Goal: Information Seeking & Learning: Get advice/opinions

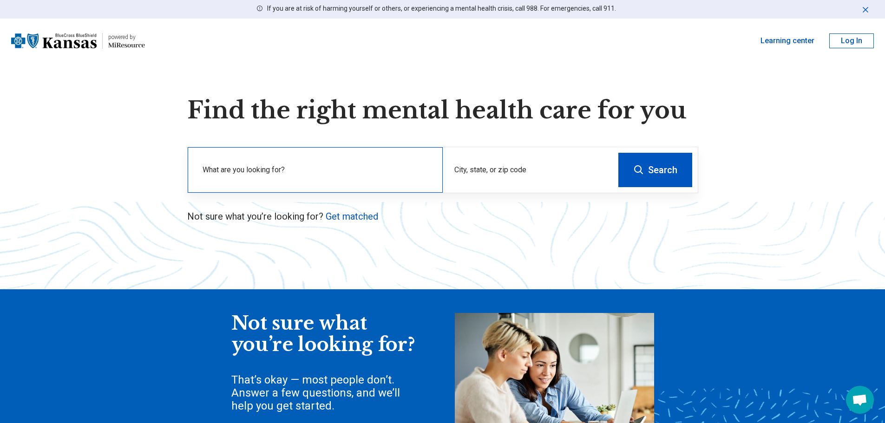
click at [326, 170] on label "What are you looking for?" at bounding box center [316, 169] width 229 height 11
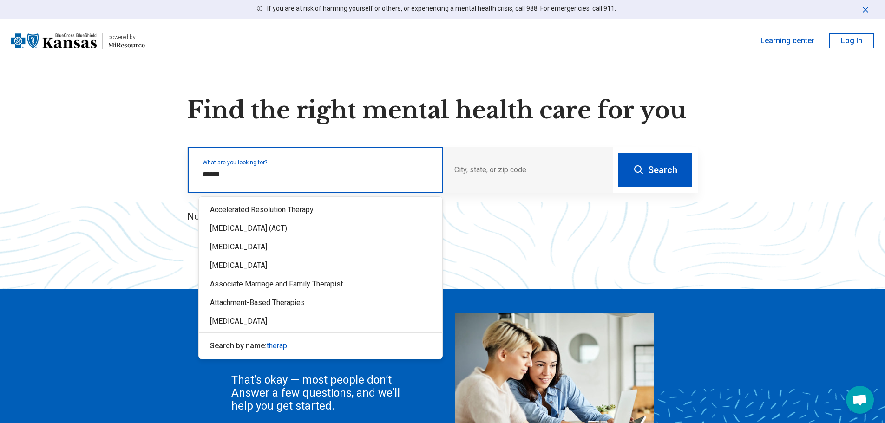
type input "*******"
click at [274, 344] on span "therapy" at bounding box center [279, 345] width 24 height 9
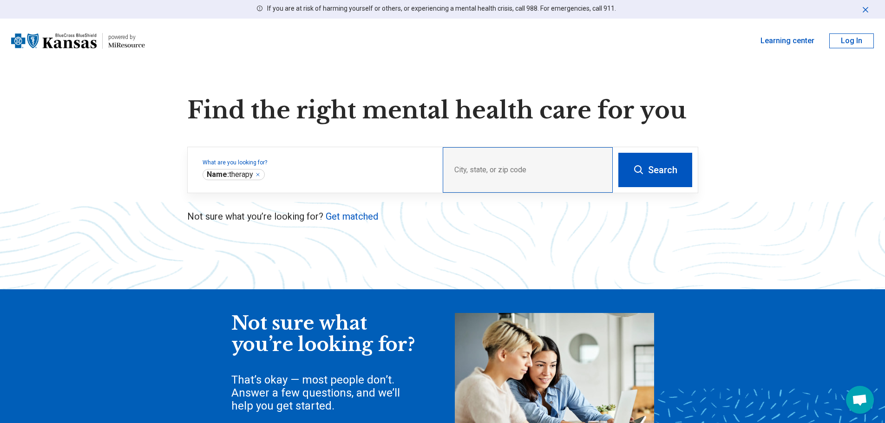
click at [474, 163] on div "City, state, or zip code" at bounding box center [528, 170] width 170 height 46
click at [525, 165] on div "City, state, or zip code" at bounding box center [528, 170] width 170 height 46
click at [495, 169] on div "City, state, or zip code" at bounding box center [528, 170] width 170 height 46
click at [655, 172] on button "Search" at bounding box center [655, 170] width 74 height 34
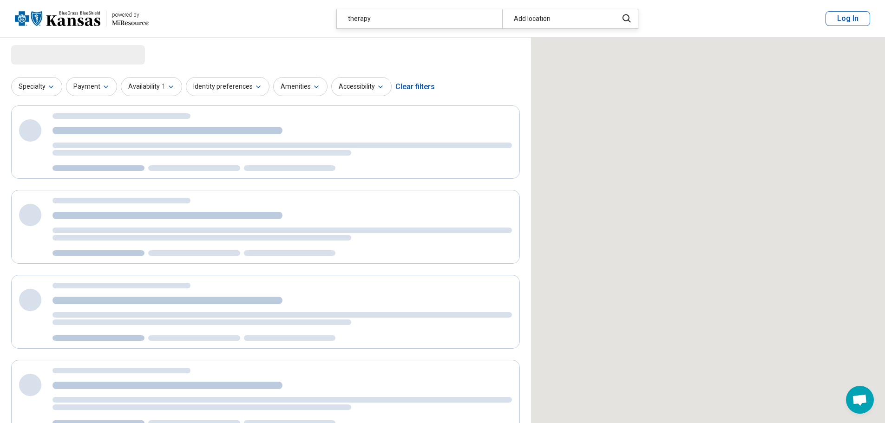
select select "***"
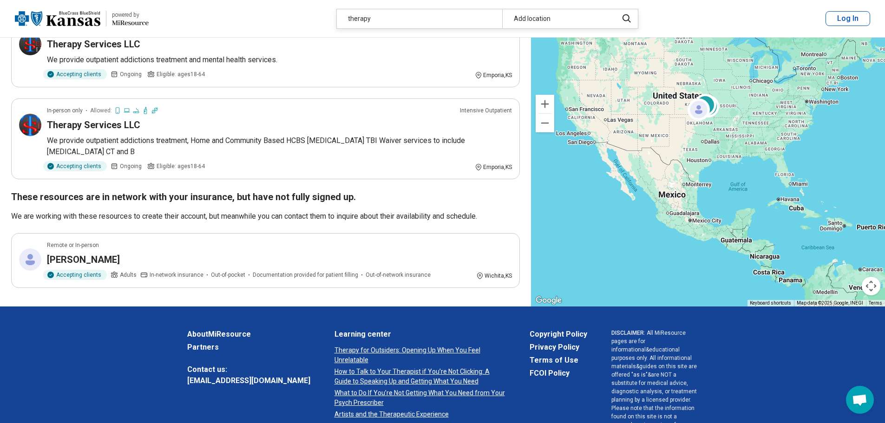
scroll to position [279, 0]
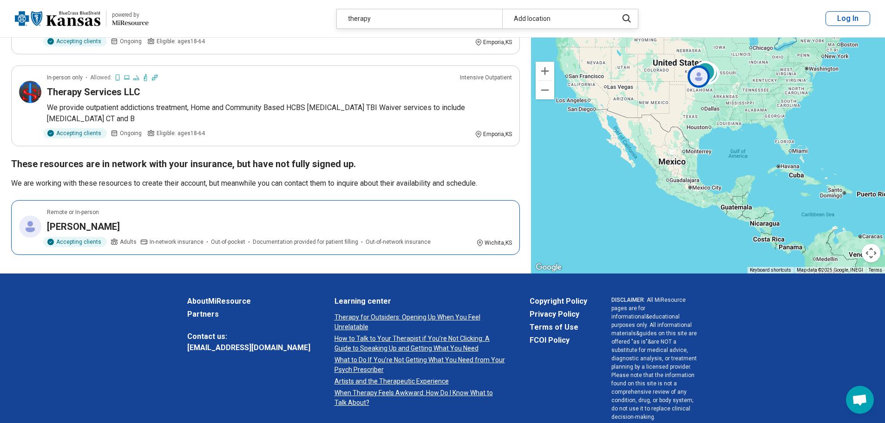
click at [279, 233] on div "[PERSON_NAME]" at bounding box center [279, 226] width 465 height 13
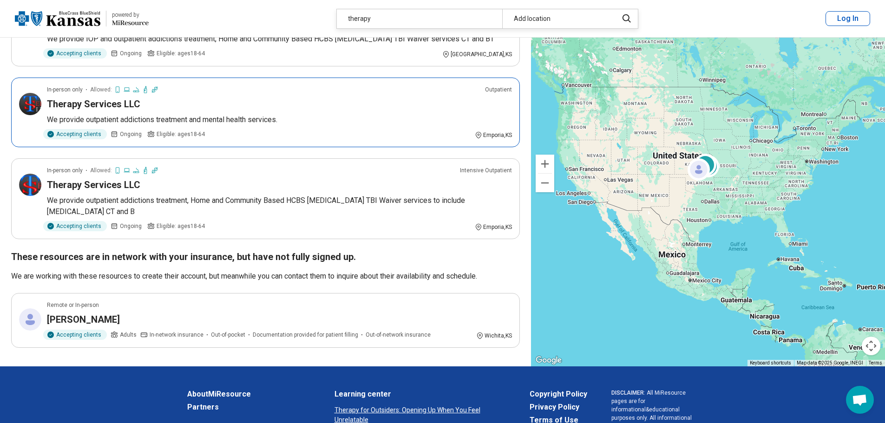
scroll to position [371, 0]
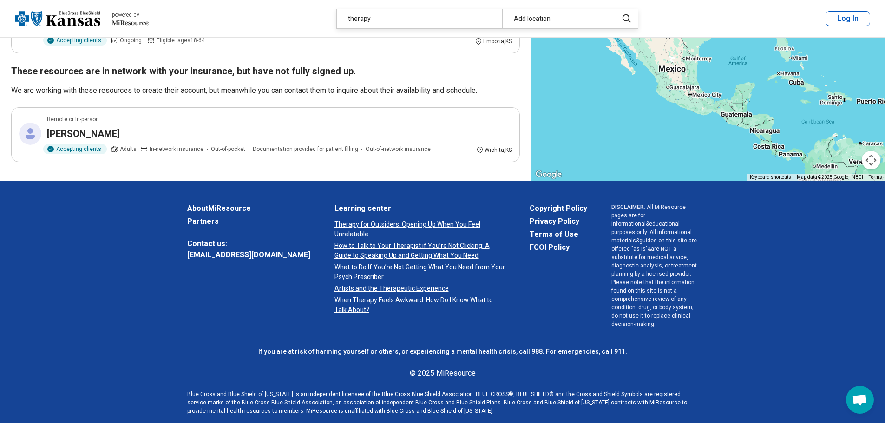
drag, startPoint x: 262, startPoint y: 216, endPoint x: 256, endPoint y: 95, distance: 121.8
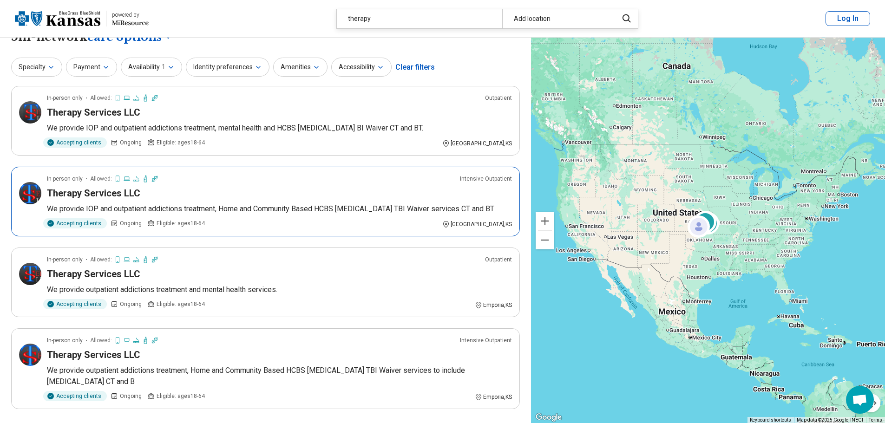
scroll to position [0, 0]
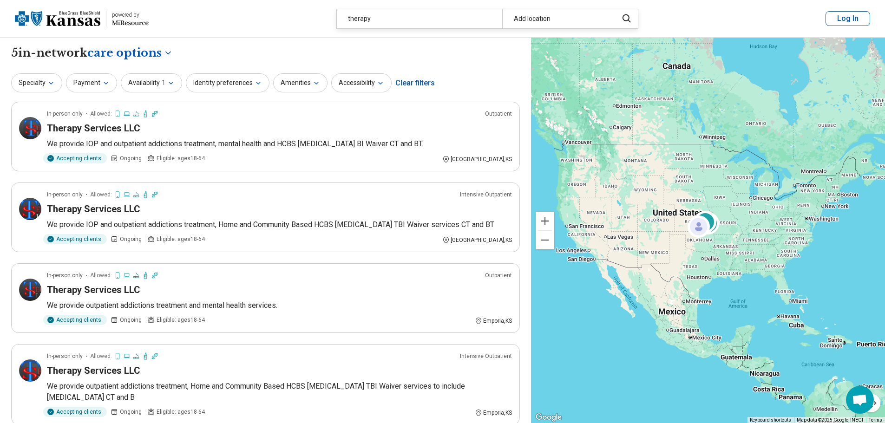
click at [83, 24] on img at bounding box center [57, 18] width 85 height 22
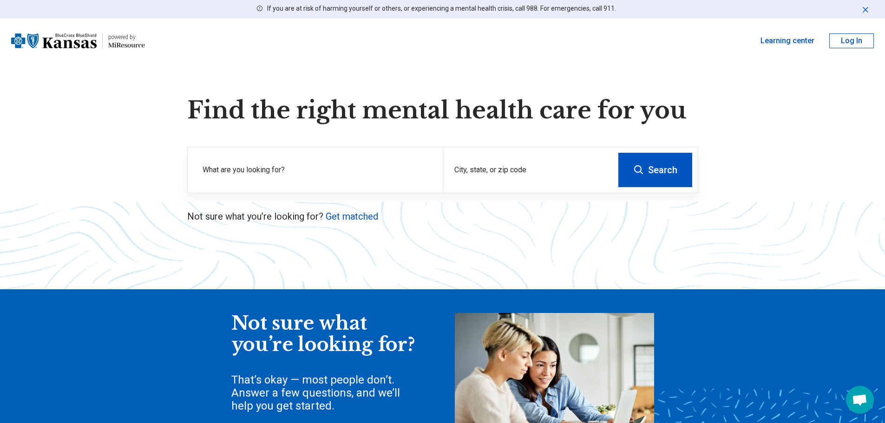
click at [72, 44] on img at bounding box center [53, 41] width 85 height 22
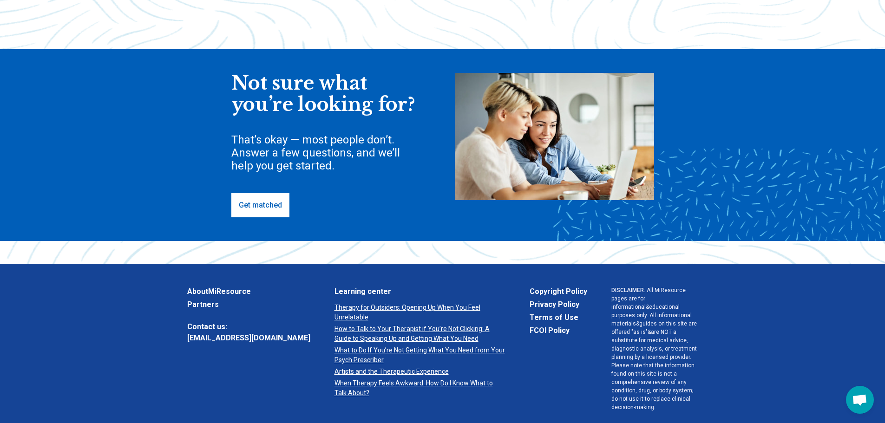
scroll to position [279, 0]
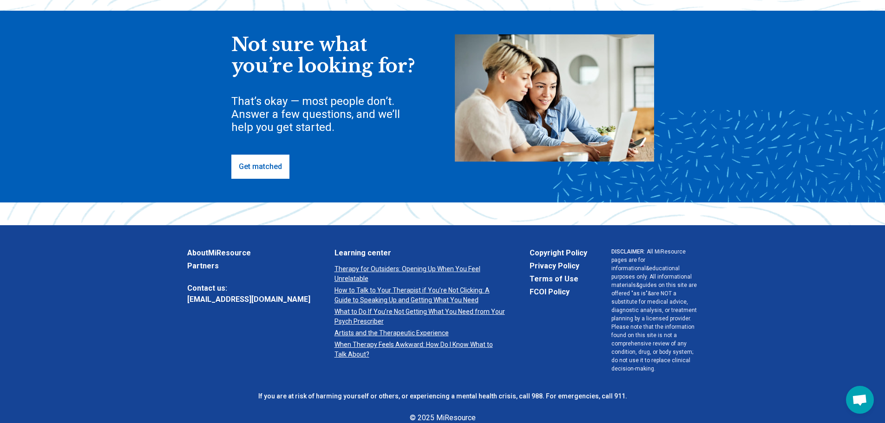
drag, startPoint x: 266, startPoint y: 173, endPoint x: 266, endPoint y: 155, distance: 18.1
click at [266, 172] on link "Get matched" at bounding box center [260, 167] width 58 height 24
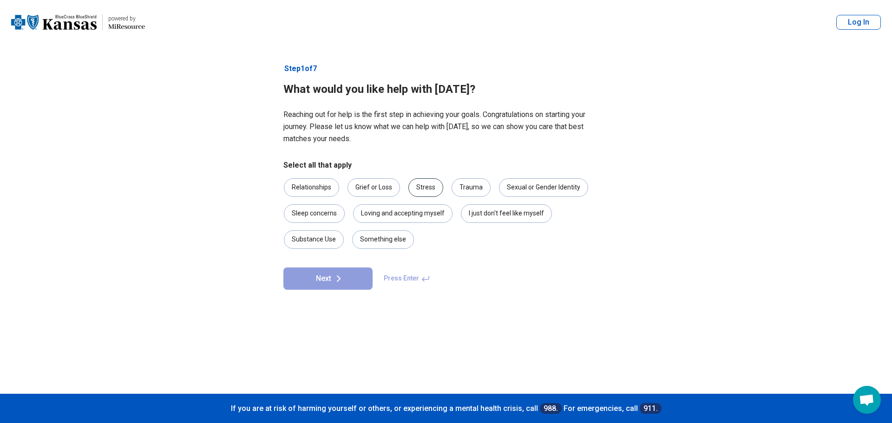
click at [427, 190] on div "Stress" at bounding box center [425, 187] width 35 height 19
click at [463, 213] on div "I just don't feel like myself" at bounding box center [506, 213] width 91 height 19
click at [346, 273] on button "Next" at bounding box center [327, 278] width 89 height 22
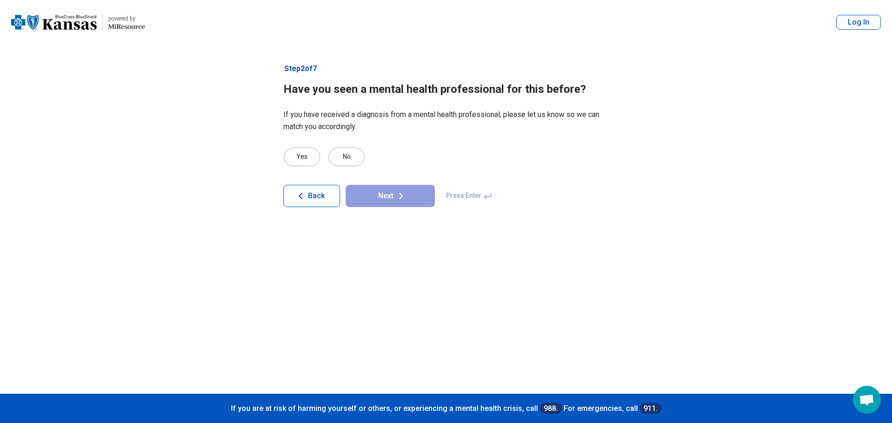
click at [320, 155] on fieldset "Yes No" at bounding box center [445, 157] width 325 height 19
click at [314, 159] on div "Yes" at bounding box center [302, 157] width 36 height 19
click at [398, 203] on button "Next" at bounding box center [389, 196] width 89 height 22
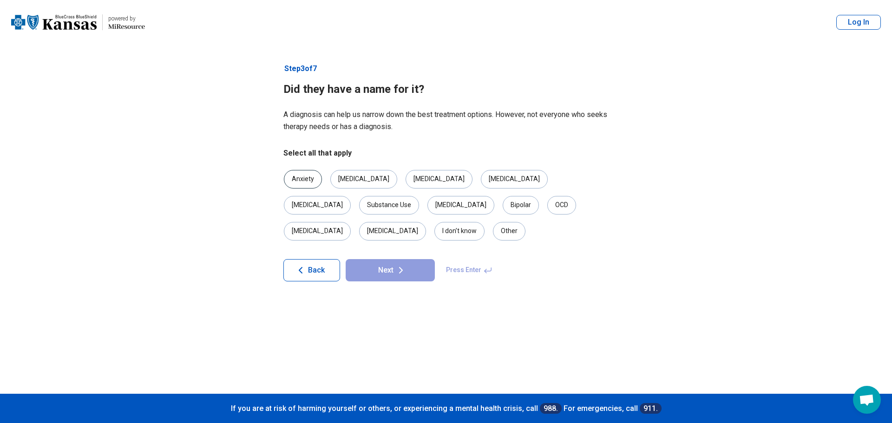
click at [312, 181] on div "Anxiety" at bounding box center [303, 179] width 38 height 19
click at [331, 180] on div "[MEDICAL_DATA]" at bounding box center [363, 179] width 67 height 19
click at [351, 196] on div "[MEDICAL_DATA]" at bounding box center [317, 205] width 67 height 19
click at [417, 259] on button "Next" at bounding box center [389, 270] width 89 height 22
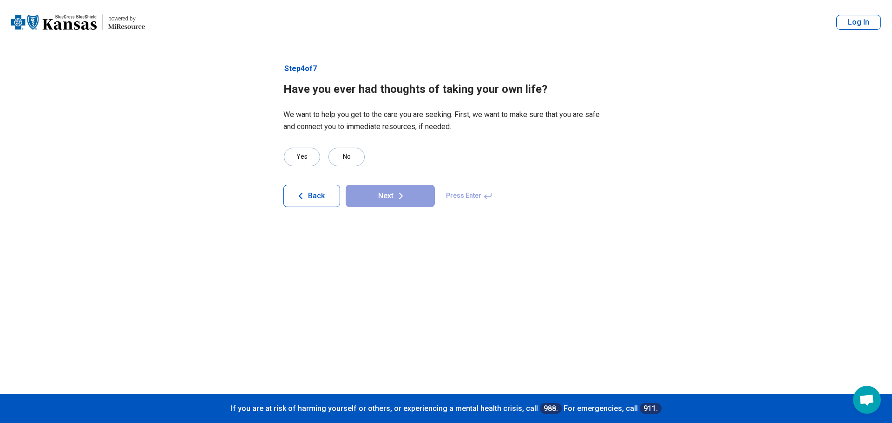
click at [280, 159] on article "Step 4 of 7 Have you ever had thoughts of taking your own life? We want to help…" at bounding box center [445, 219] width 355 height 349
click at [294, 154] on div "Yes" at bounding box center [302, 157] width 36 height 19
click at [404, 198] on icon at bounding box center [400, 195] width 11 height 11
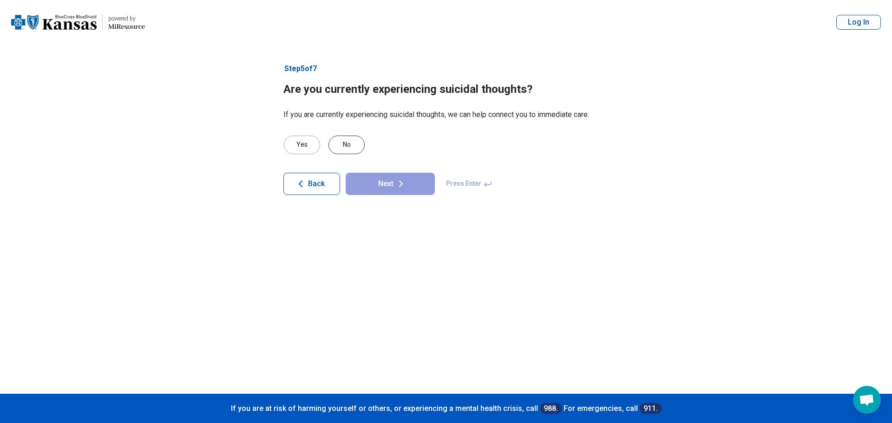
click at [339, 147] on div "No" at bounding box center [346, 145] width 36 height 19
click at [380, 188] on button "Next" at bounding box center [389, 184] width 89 height 22
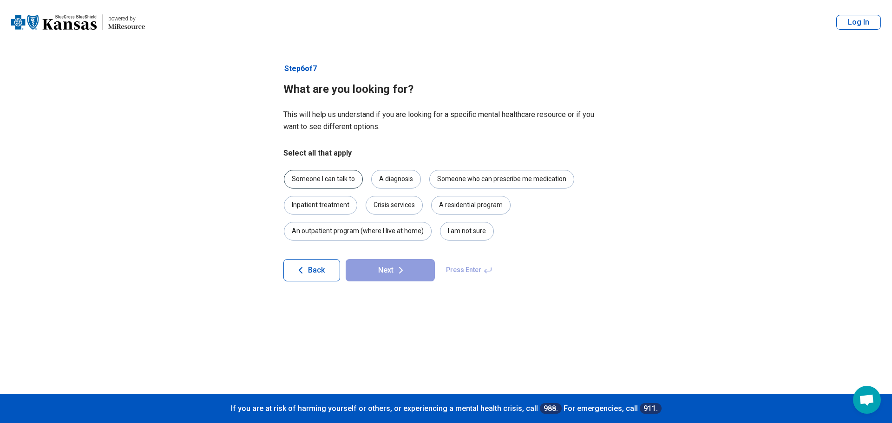
click at [360, 179] on div "Someone I can talk to" at bounding box center [323, 179] width 79 height 19
click at [385, 260] on button "Next" at bounding box center [389, 270] width 89 height 22
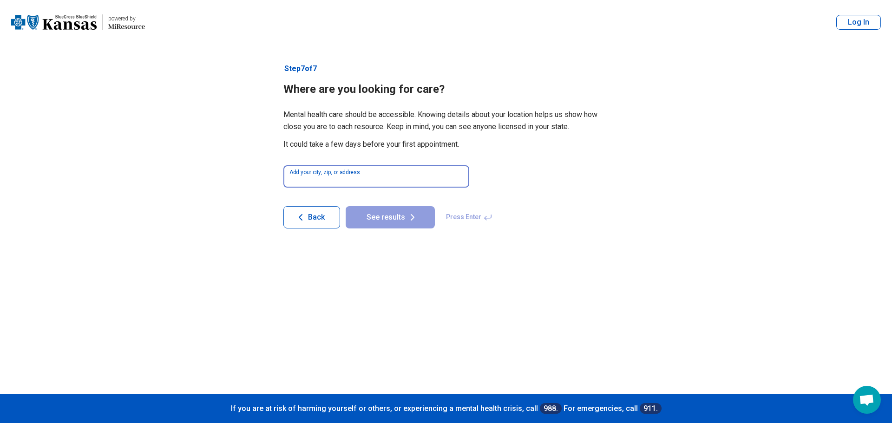
click at [385, 174] on input at bounding box center [376, 176] width 186 height 22
type input "*****"
click at [345, 206] on button "See results" at bounding box center [389, 217] width 89 height 22
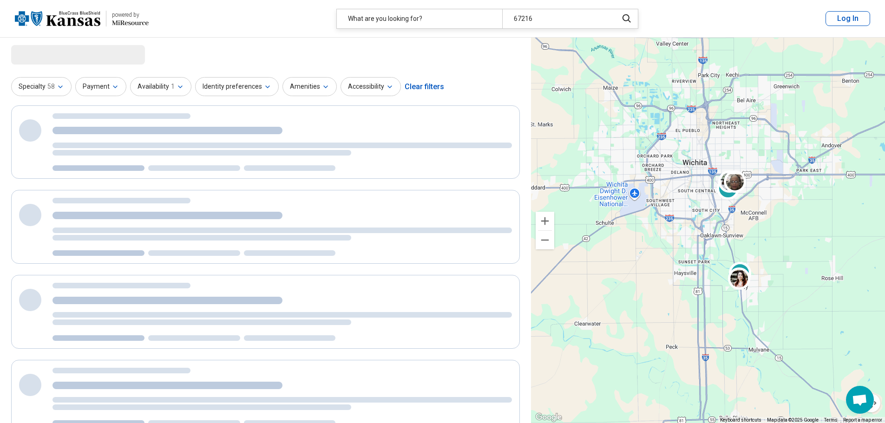
select select "***"
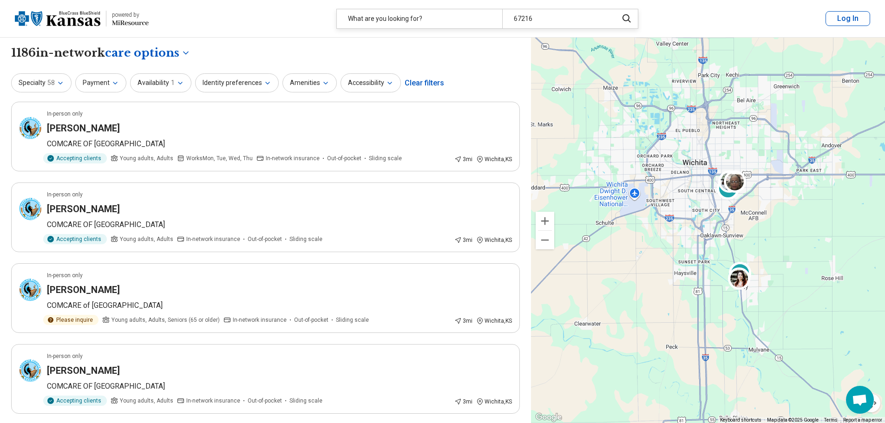
drag, startPoint x: 439, startPoint y: 336, endPoint x: 327, endPoint y: -11, distance: 364.5
click at [139, 78] on button "Availability 1" at bounding box center [160, 82] width 61 height 19
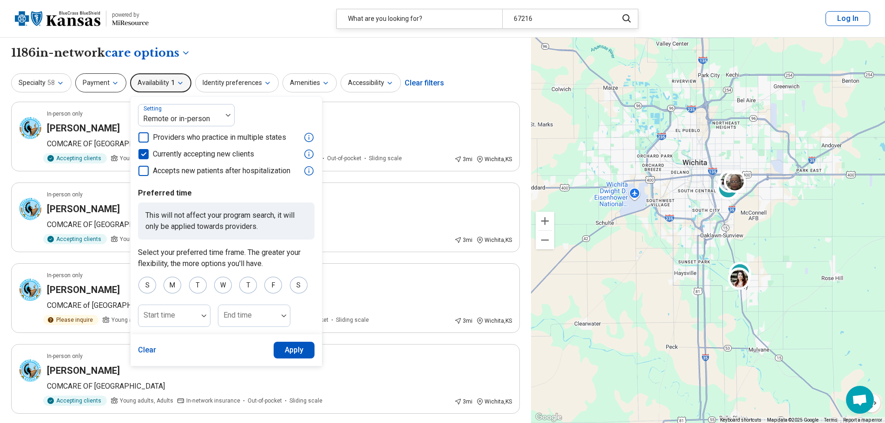
click at [109, 81] on button "Payment" at bounding box center [100, 82] width 51 height 19
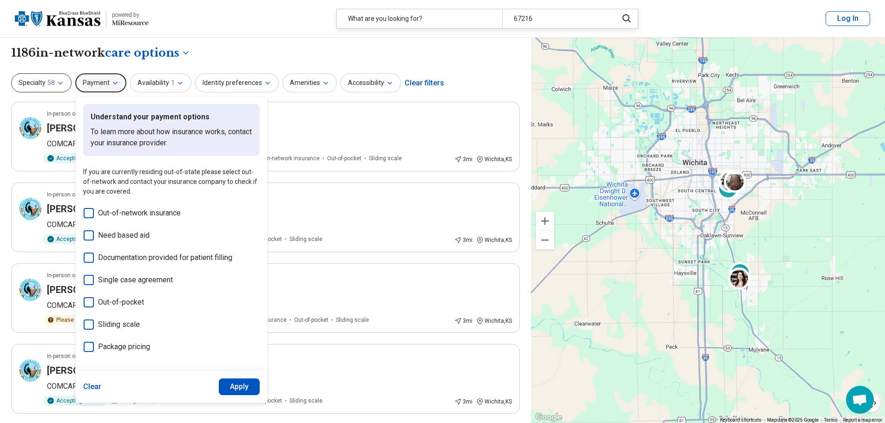
click at [60, 84] on icon "button" at bounding box center [60, 82] width 7 height 7
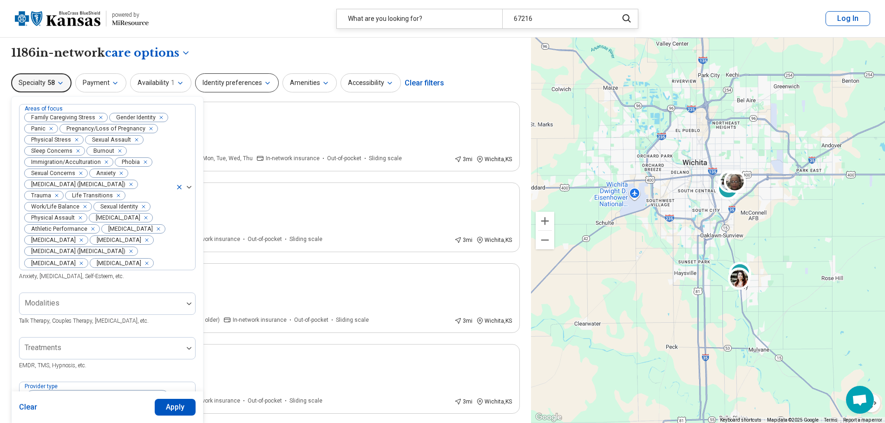
click at [203, 74] on button "Identity preferences" at bounding box center [237, 82] width 84 height 19
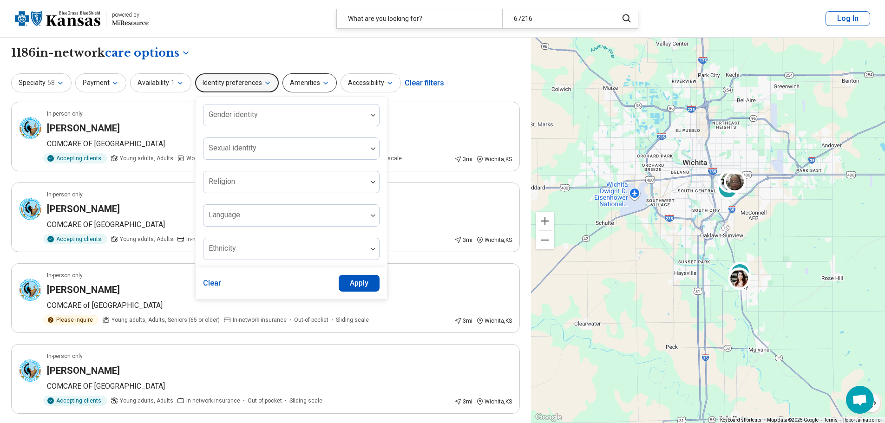
click at [282, 85] on button "Amenities" at bounding box center [309, 82] width 54 height 19
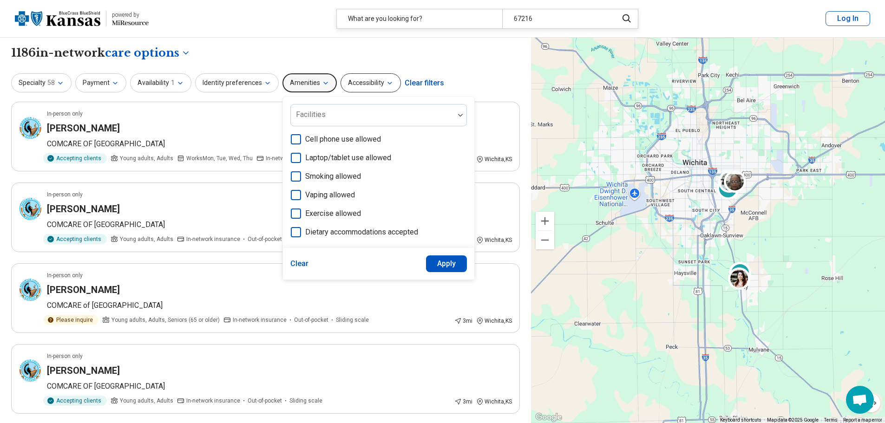
click at [363, 81] on button "Accessibility" at bounding box center [370, 82] width 60 height 19
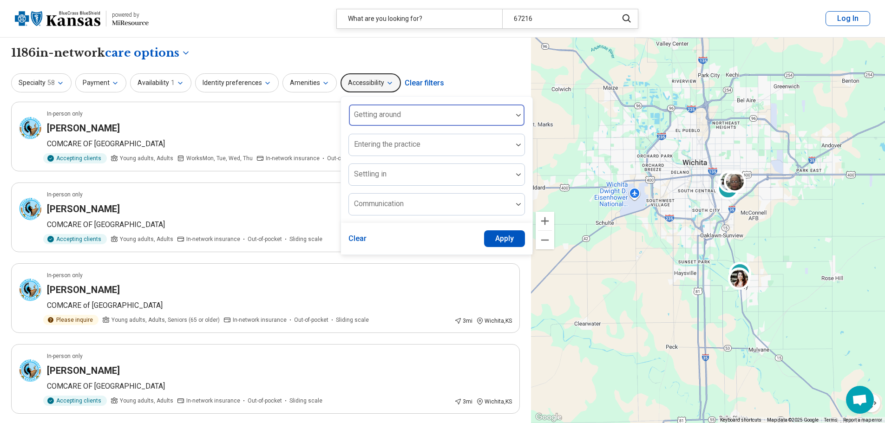
click at [369, 121] on div at bounding box center [430, 118] width 156 height 13
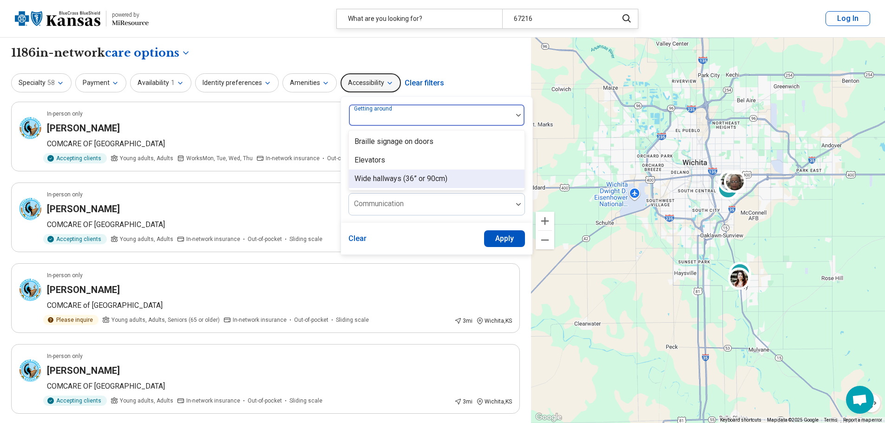
click at [380, 233] on div "Clear Apply" at bounding box center [436, 239] width 191 height 32
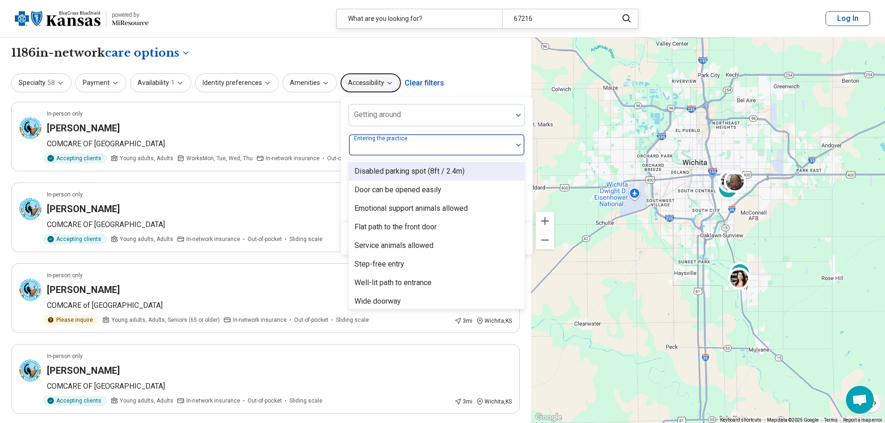
click at [399, 148] on div "Entering the practice" at bounding box center [436, 145] width 176 height 22
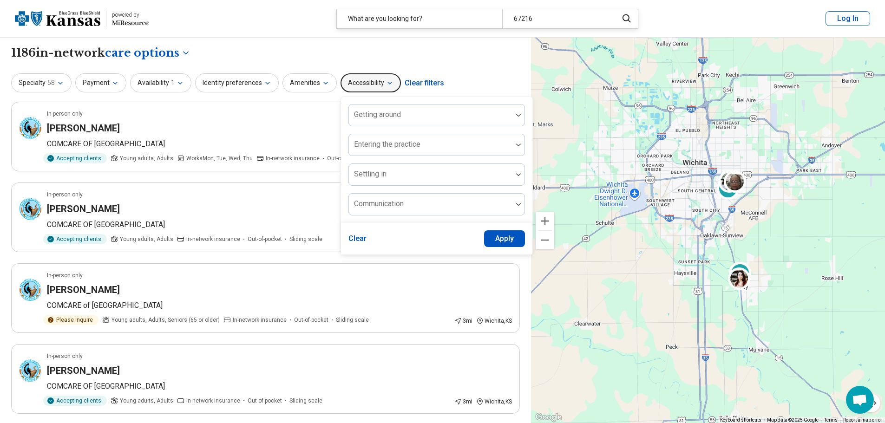
click at [465, 85] on div "Specialty 58 Payment Availability 1 Identity preferences Amenities Accessibilit…" at bounding box center [265, 83] width 508 height 22
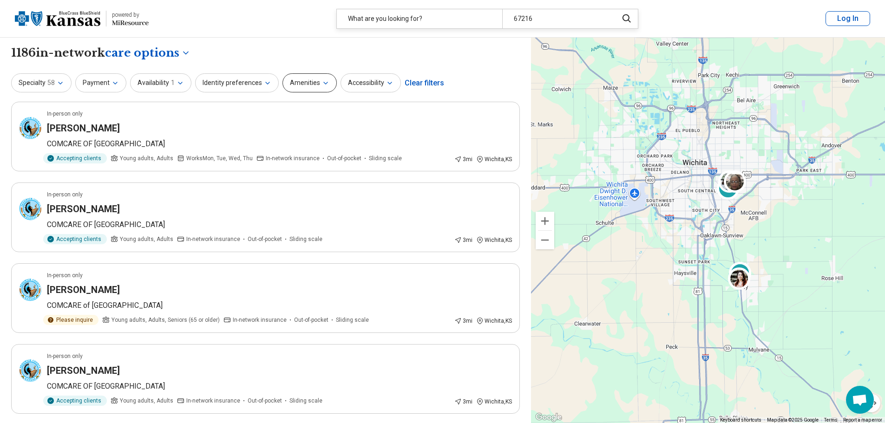
click at [322, 82] on icon "button" at bounding box center [325, 82] width 7 height 7
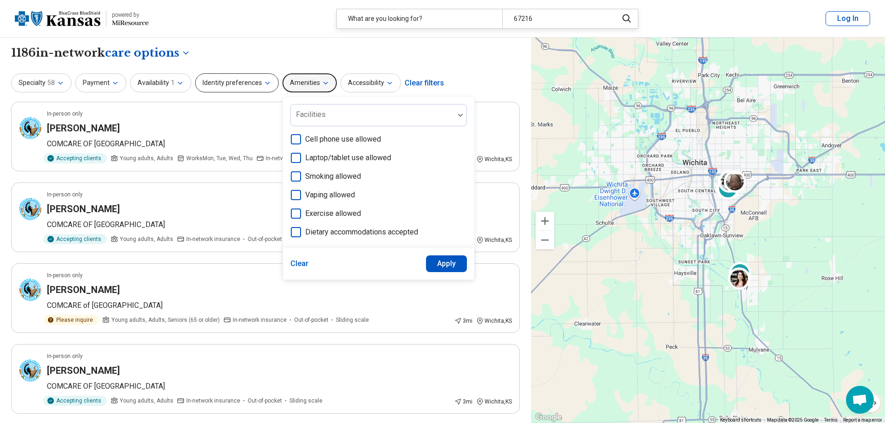
click at [264, 82] on icon "button" at bounding box center [267, 82] width 7 height 7
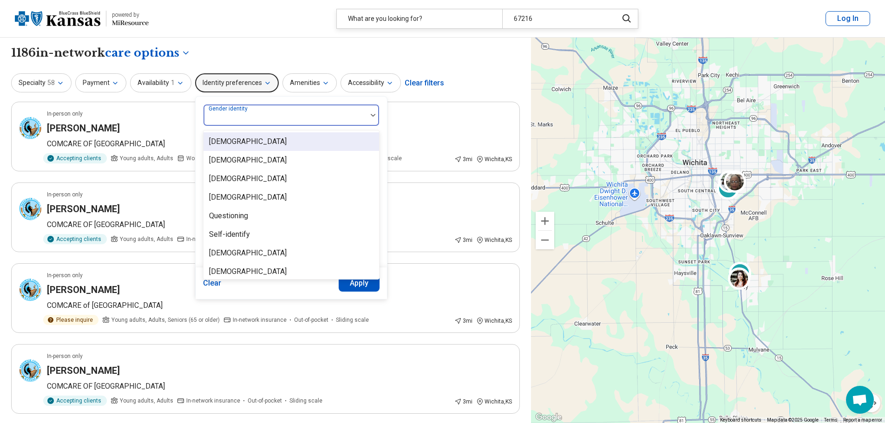
click at [250, 121] on div at bounding box center [285, 118] width 156 height 13
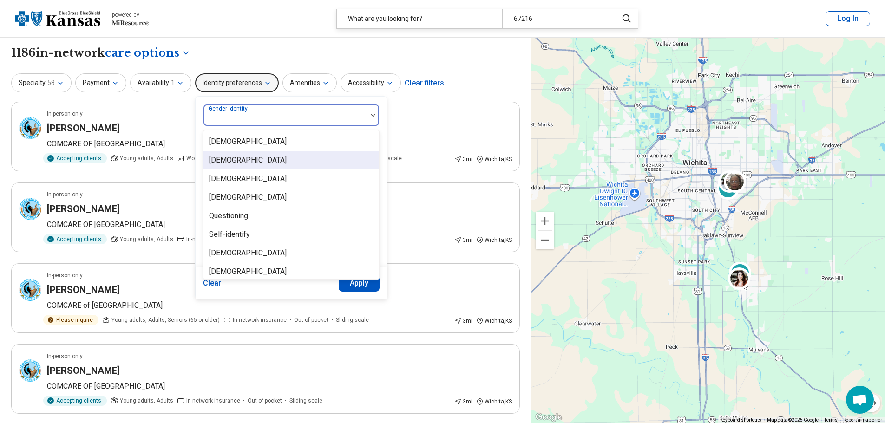
scroll to position [4, 0]
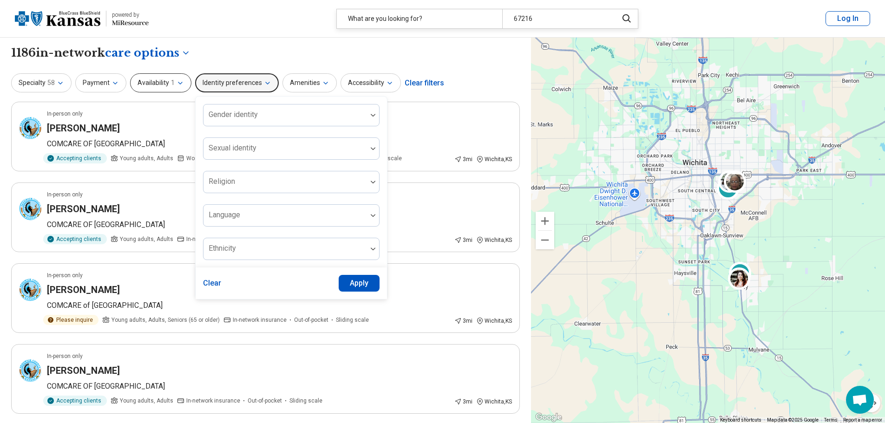
click at [179, 81] on icon "button" at bounding box center [179, 82] width 7 height 7
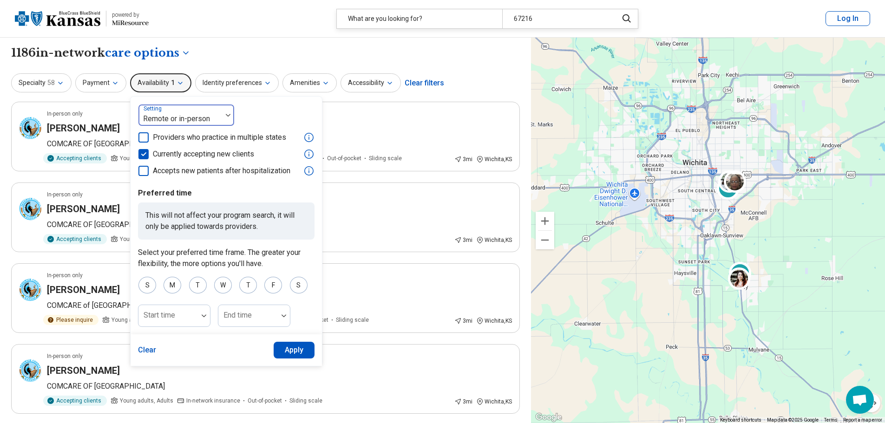
click at [177, 113] on div at bounding box center [180, 118] width 76 height 13
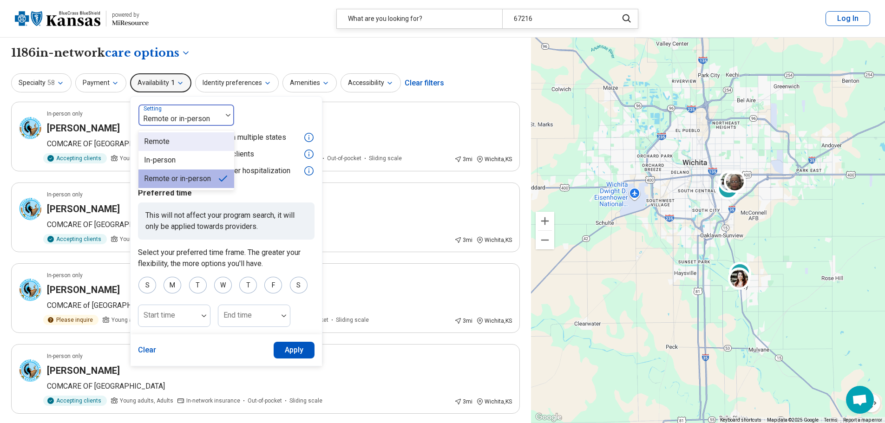
click at [177, 144] on div "Remote" at bounding box center [186, 141] width 96 height 19
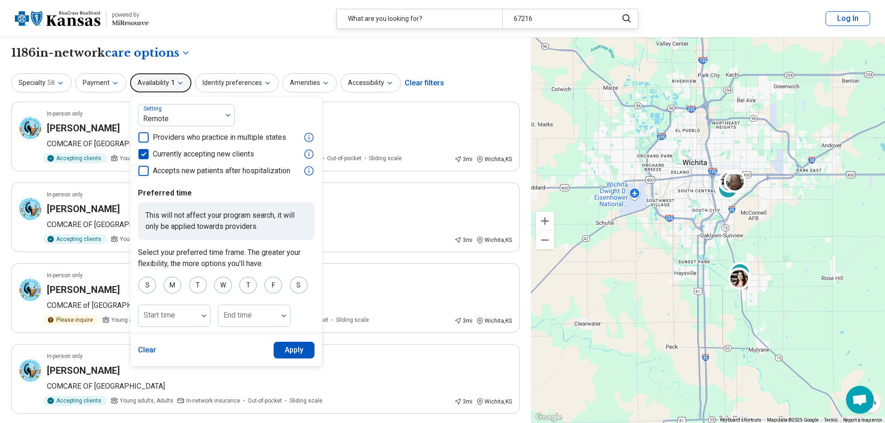
click at [285, 345] on button "Apply" at bounding box center [294, 350] width 41 height 17
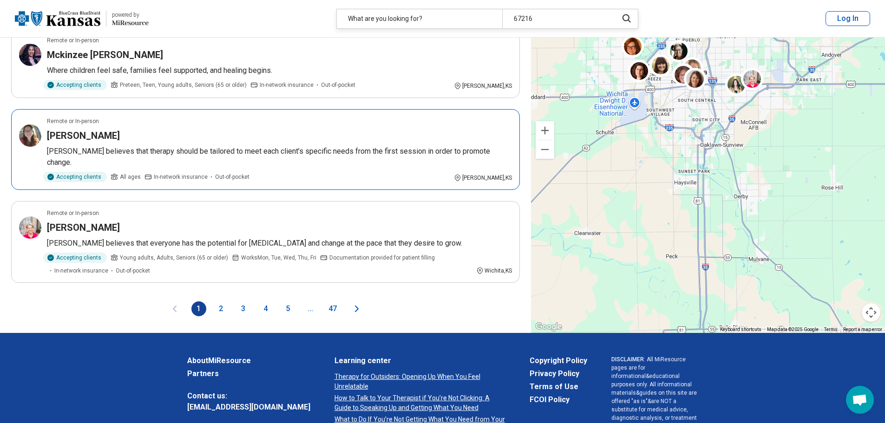
scroll to position [1579, 0]
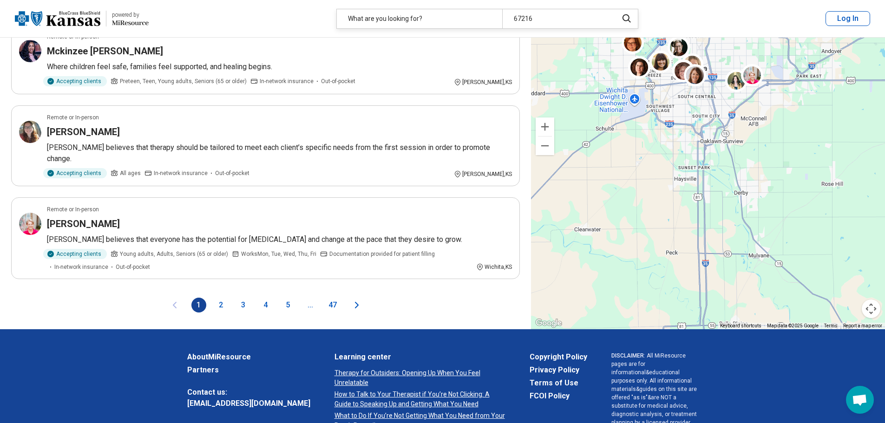
click at [356, 307] on icon "Next page" at bounding box center [356, 305] width 11 height 11
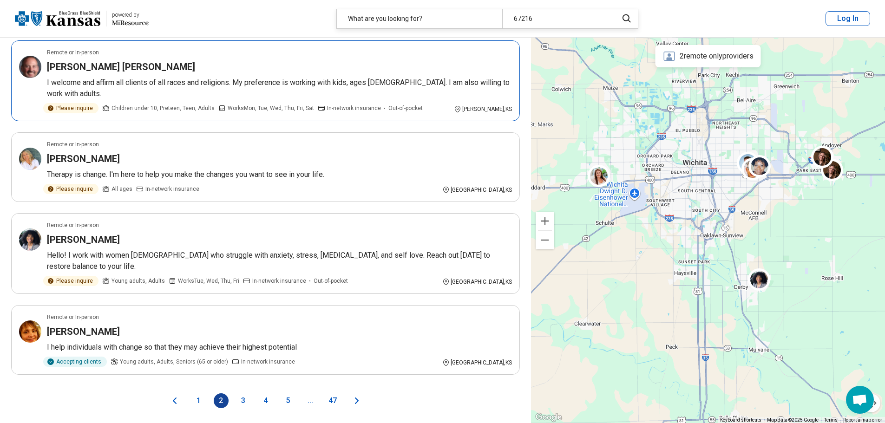
scroll to position [1486, 0]
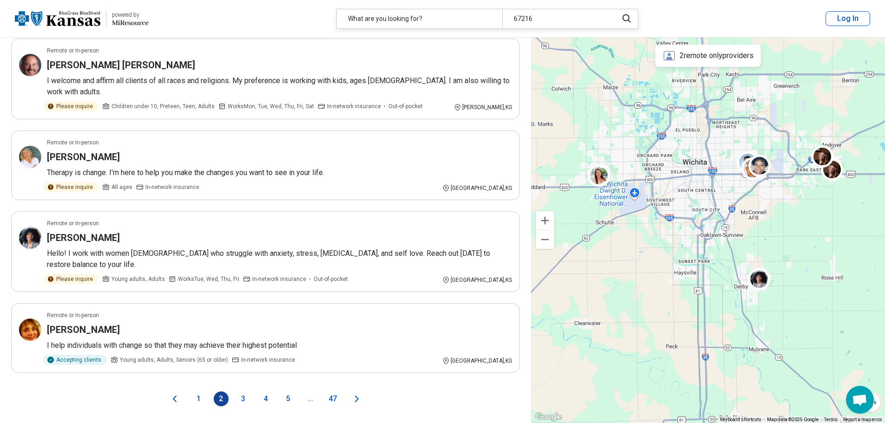
click at [356, 393] on icon "Next page" at bounding box center [356, 398] width 11 height 11
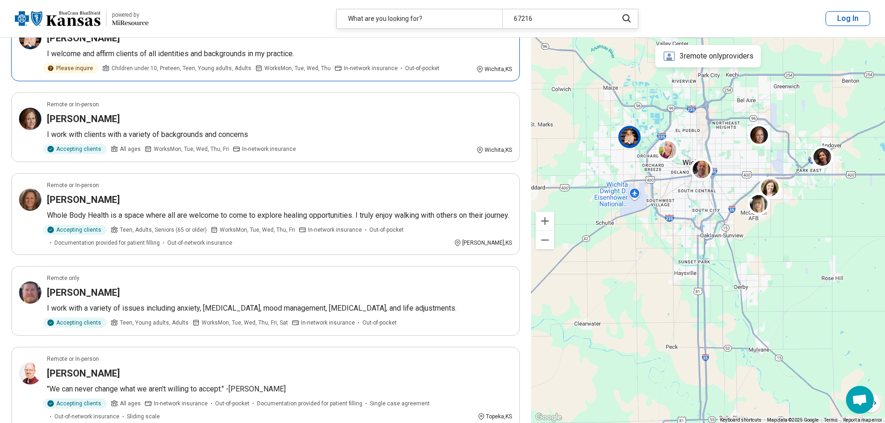
scroll to position [1532, 0]
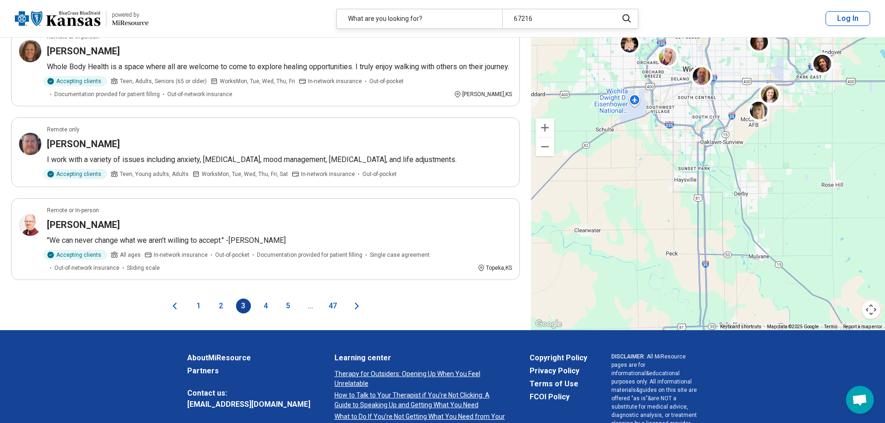
click at [265, 305] on button "4" at bounding box center [265, 306] width 15 height 15
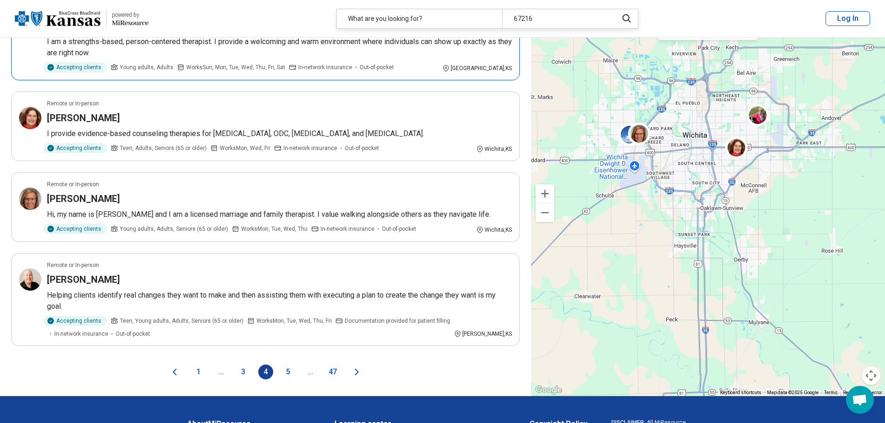
scroll to position [1625, 0]
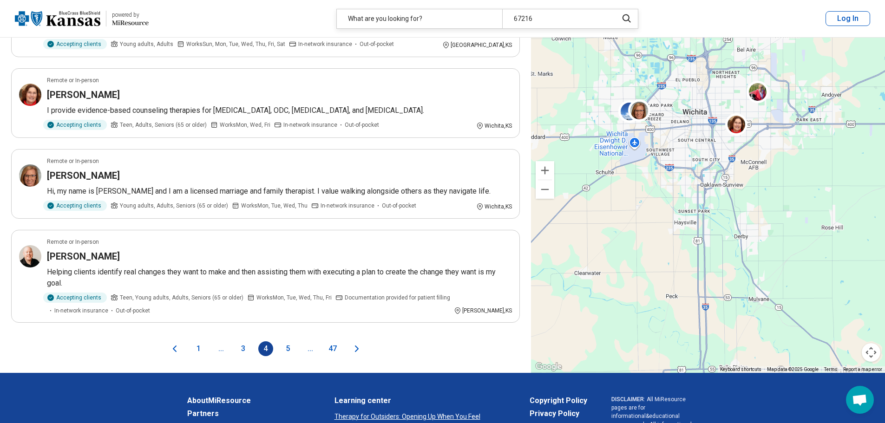
click at [353, 350] on icon "Next page" at bounding box center [356, 348] width 11 height 11
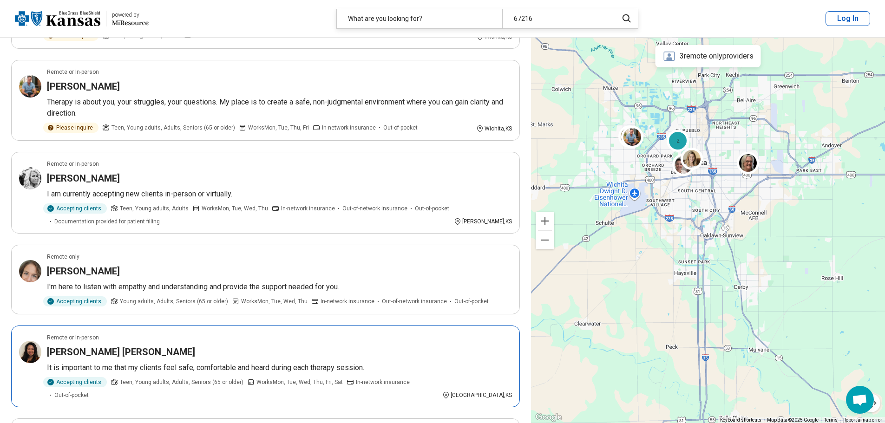
scroll to position [1440, 0]
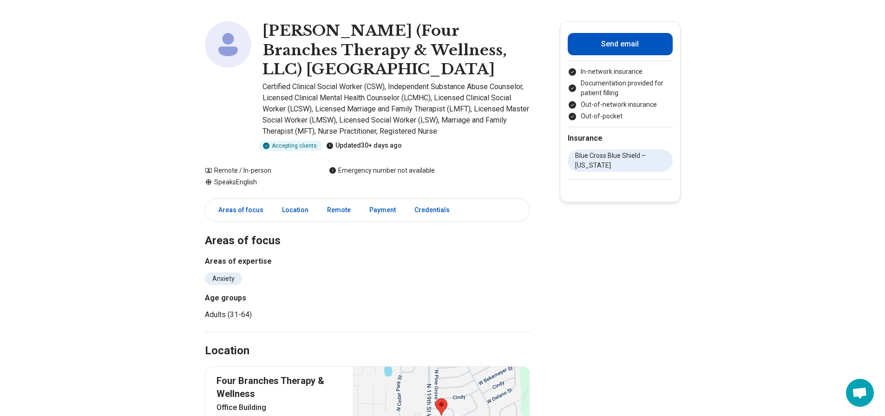
scroll to position [46, 0]
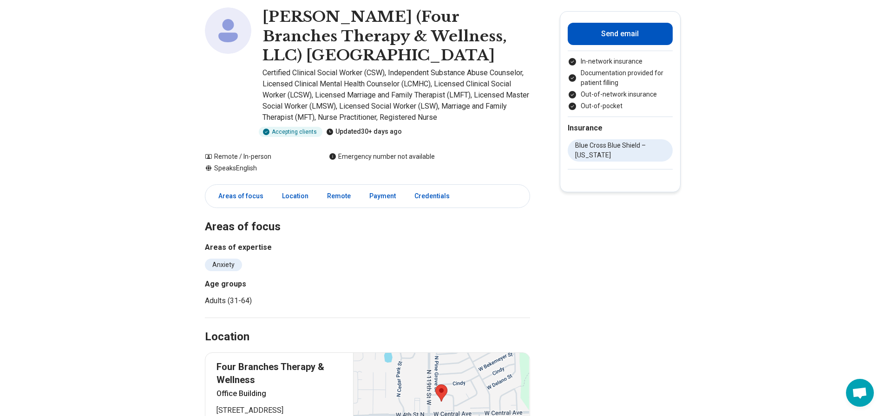
click at [614, 144] on li "Blue Cross Blue Shield – Kansas" at bounding box center [619, 150] width 105 height 22
